Goal: Go to known website: Go to known website

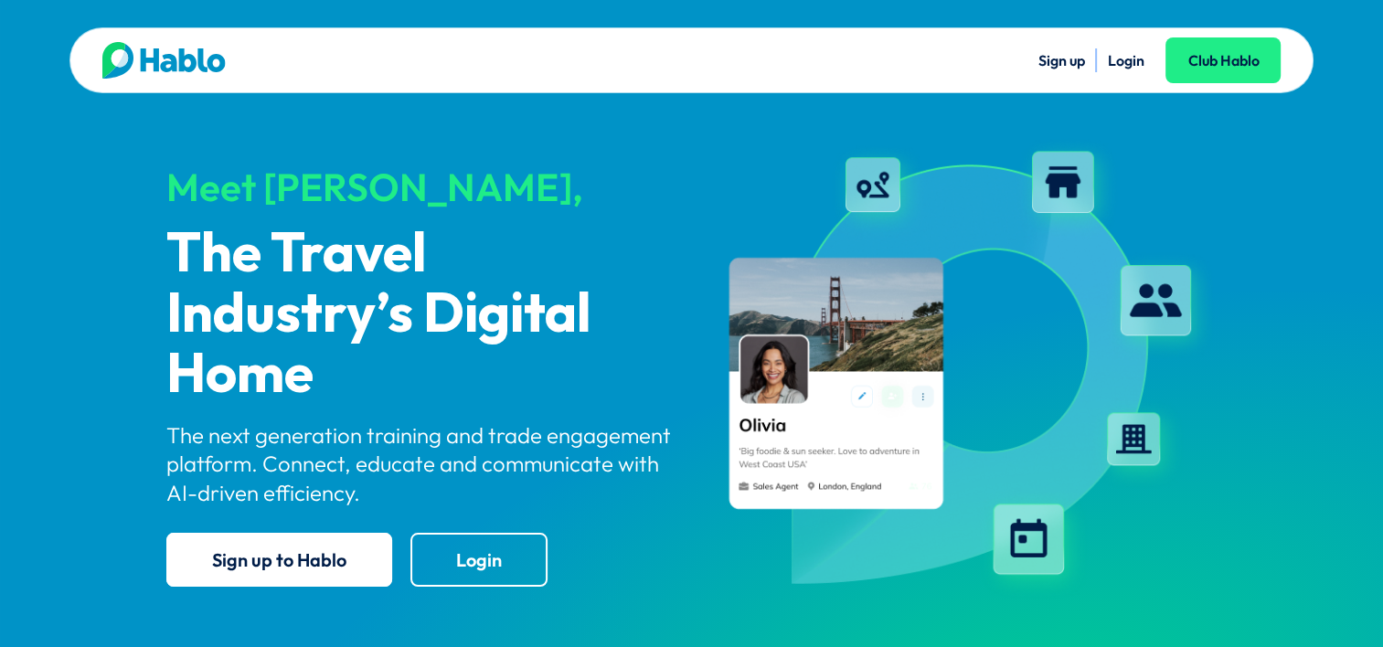
click at [1112, 61] on link "Login" at bounding box center [1125, 60] width 37 height 18
click at [1138, 62] on link "Login" at bounding box center [1125, 60] width 37 height 18
click at [1123, 59] on link "Login" at bounding box center [1125, 60] width 37 height 18
